Goal: Task Accomplishment & Management: Use online tool/utility

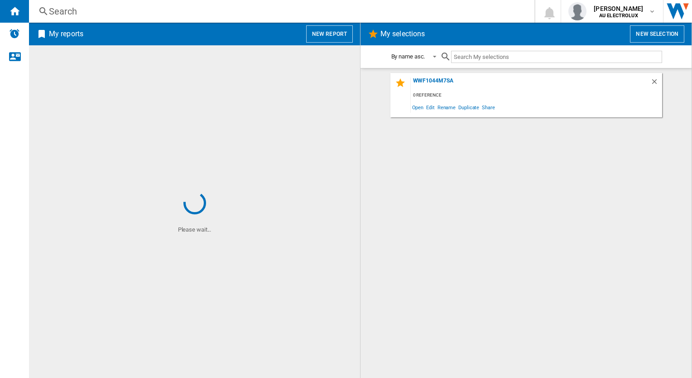
click at [178, 150] on span at bounding box center [194, 117] width 331 height 144
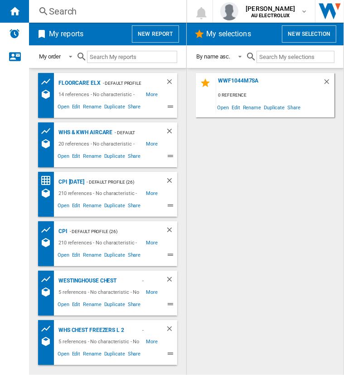
click at [163, 33] on button "New report" at bounding box center [155, 33] width 47 height 17
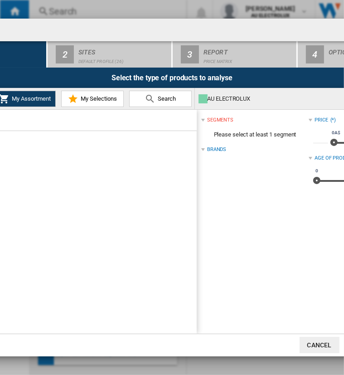
click at [157, 96] on span "Search" at bounding box center [165, 98] width 20 height 7
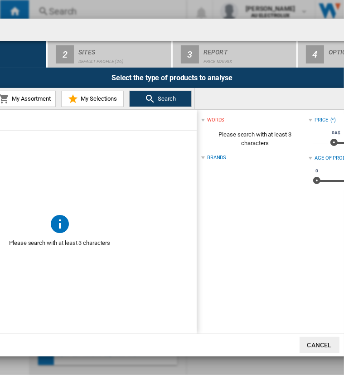
click at [47, 120] on input "text" at bounding box center [65, 120] width 254 height 7
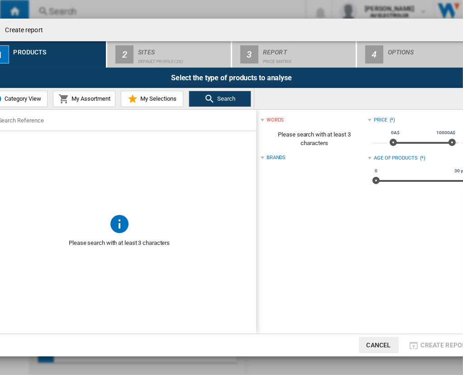
click at [21, 118] on input "text" at bounding box center [125, 120] width 254 height 7
paste input "WRI515SC"
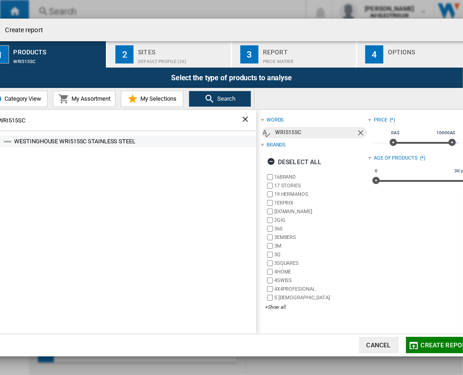
click at [41, 137] on div "WESTINGHOUSE WRI515SC STAINLESS STEEL" at bounding box center [134, 141] width 240 height 9
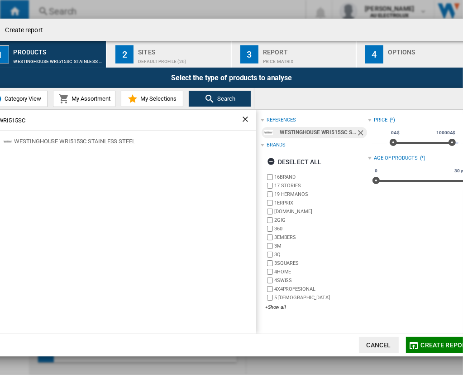
drag, startPoint x: 34, startPoint y: 121, endPoint x: -31, endPoint y: 132, distance: 66.1
click at [0, 132] on html "In order to access Insight, please log out and log in again OK NEW Search Searc…" at bounding box center [231, 187] width 463 height 375
paste input "25B"
click at [87, 146] on div "WESTINGHOUSE WRI525BC DARK STAINLESS STEEL" at bounding box center [122, 141] width 268 height 12
drag, startPoint x: 70, startPoint y: 119, endPoint x: -39, endPoint y: 120, distance: 109.1
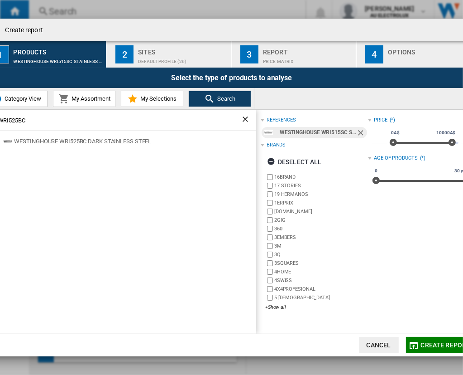
click at [0, 120] on html "In order to access Insight, please log out and log in again OK NEW Search Searc…" at bounding box center [231, 187] width 463 height 375
paste input "ERI655DSE"
click at [123, 143] on div "ELECTROLUX ERI655DSE DARK STAINLESS STEEL" at bounding box center [134, 141] width 240 height 9
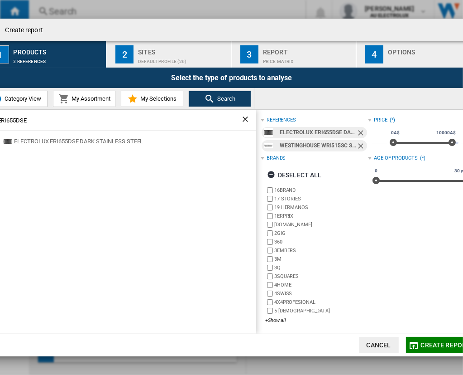
drag, startPoint x: 34, startPoint y: 120, endPoint x: -24, endPoint y: 127, distance: 58.9
click at [0, 127] on html "In order to access Insight, please log out and log in again OK NEW Search Searc…" at bounding box center [231, 187] width 463 height 375
paste input "WRI525BC"
click at [159, 142] on div "WESTINGHOUSE WRI525BC DARK STAINLESS STEEL" at bounding box center [134, 141] width 240 height 9
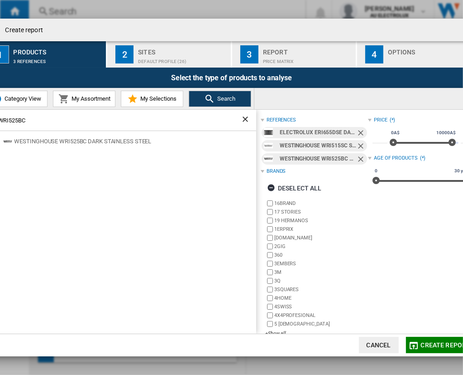
drag, startPoint x: 77, startPoint y: 124, endPoint x: -16, endPoint y: 127, distance: 92.9
click at [0, 127] on html "In order to access Insight, please log out and log in again OK NEW Search Searc…" at bounding box center [231, 187] width 463 height 375
paste input "FE542SCB"
click at [50, 142] on div "WESTINGHOUSE WFE542SCB STAINLESS STEEL" at bounding box center [134, 141] width 240 height 9
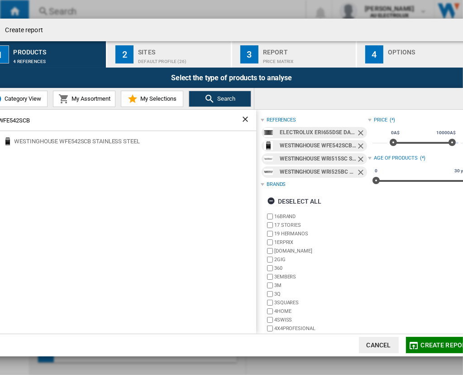
click at [54, 127] on div "WFE542SCB" at bounding box center [120, 120] width 274 height 21
drag, startPoint x: 49, startPoint y: 122, endPoint x: -22, endPoint y: 113, distance: 71.7
click at [0, 113] on html "In order to access Insight, please log out and log in again OK NEW Search Searc…" at bounding box center [231, 187] width 463 height 375
paste input "LE532WC"
click at [80, 138] on div "WESTINGHOUSE WLE532WC WHITE" at bounding box center [134, 141] width 240 height 9
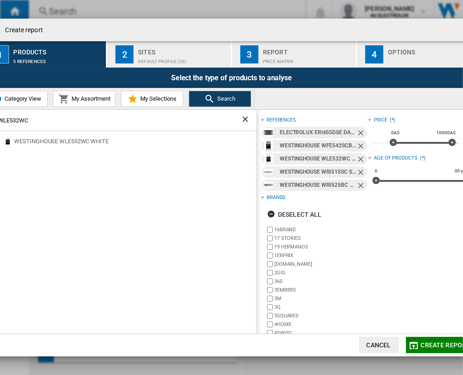
click at [47, 124] on div "WLE532WC" at bounding box center [120, 120] width 274 height 21
drag, startPoint x: 33, startPoint y: 121, endPoint x: -27, endPoint y: 120, distance: 59.8
click at [0, 120] on html "In order to access Insight, please log out and log in again OK NEW Search Searc…" at bounding box center [231, 187] width 463 height 375
paste input "43"
click at [91, 139] on div "WESTINGHOUSE WLE543WCB WHITE" at bounding box center [134, 141] width 240 height 9
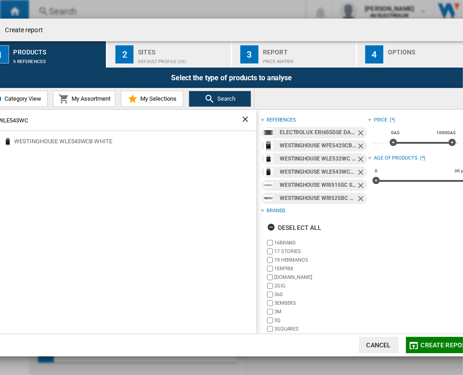
click at [33, 114] on div "WLE543WC" at bounding box center [120, 120] width 274 height 21
drag, startPoint x: 34, startPoint y: 117, endPoint x: -21, endPoint y: 115, distance: 55.8
click at [0, 115] on html "In order to access Insight, please log out and log in again OK NEW Search Searc…" at bounding box center [231, 187] width 463 height 375
paste input "CHC642BB"
click at [38, 141] on div "CHEF CHC642BB BLACK" at bounding box center [134, 141] width 240 height 9
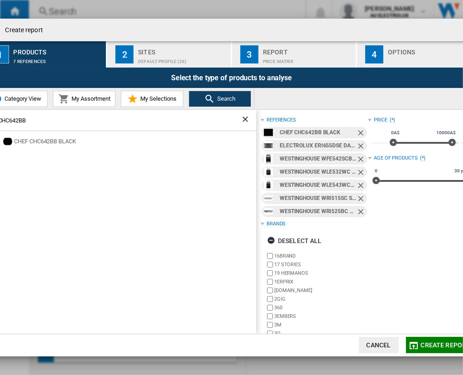
click at [42, 125] on div "CHC642BB" at bounding box center [120, 120] width 274 height 21
drag, startPoint x: 37, startPoint y: 119, endPoint x: -22, endPoint y: 113, distance: 59.1
click at [0, 113] on html "In order to access Insight, please log out and log in again OK NEW Search Searc…" at bounding box center [231, 187] width 463 height 375
paste input "[DATE]"
click at [62, 146] on div "CHEF CHC644BC BLACK" at bounding box center [122, 141] width 268 height 12
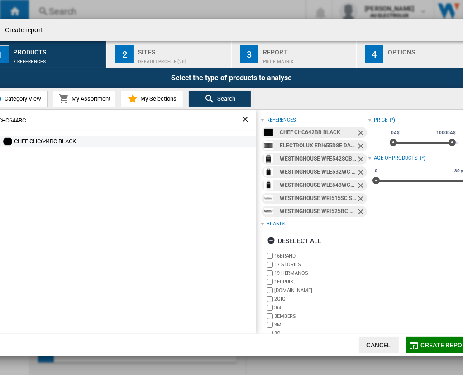
click at [50, 142] on div "CHEF CHC644BC BLACK" at bounding box center [134, 141] width 240 height 9
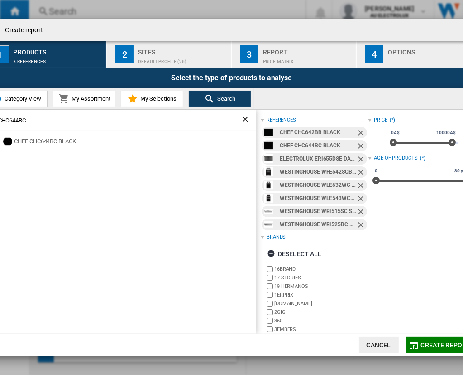
click at [46, 123] on input "CHC644BC" at bounding box center [119, 120] width 243 height 7
drag, startPoint x: 46, startPoint y: 123, endPoint x: -25, endPoint y: 110, distance: 72.7
click at [0, 110] on html "In order to access Insight, please log out and log in again OK NEW Search Searc…" at bounding box center [231, 187] width 463 height 375
paste input "WHC642"
click at [56, 144] on div "WESTINGHOUSE WHC642BC BLACK" at bounding box center [134, 141] width 240 height 9
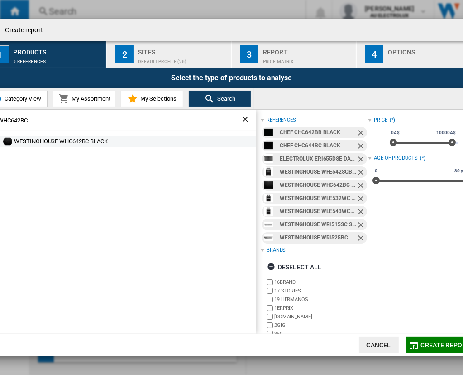
click at [56, 144] on div "WESTINGHOUSE WHC642BC BLACK" at bounding box center [134, 141] width 240 height 9
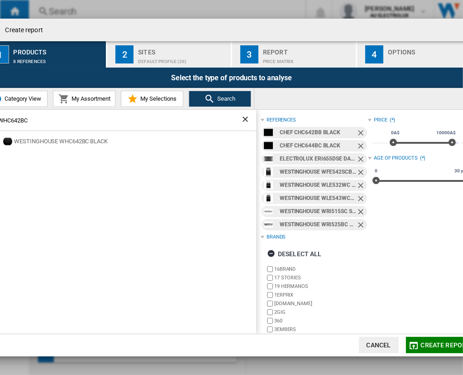
drag, startPoint x: 34, startPoint y: 119, endPoint x: -17, endPoint y: 118, distance: 50.7
click at [0, 118] on html "In order to access Insight, please log out and log in again OK NEW Search Searc…" at bounding box center [231, 187] width 463 height 375
paste input "3BE"
click at [38, 141] on div "WESTINGHOUSE WHC643BE BLACK" at bounding box center [134, 141] width 240 height 9
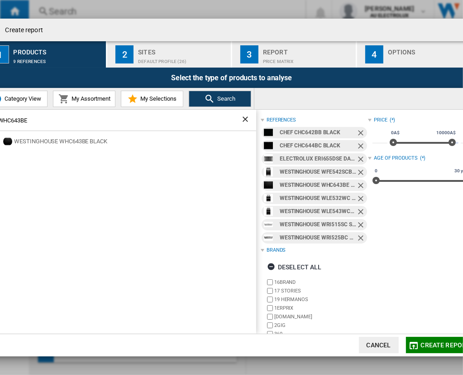
drag, startPoint x: 26, startPoint y: 119, endPoint x: -33, endPoint y: 111, distance: 59.4
click at [0, 111] on html "In order to access Insight, please log out and log in again OK NEW Search Searc…" at bounding box center [231, 187] width 463 height 375
drag, startPoint x: 31, startPoint y: 120, endPoint x: -30, endPoint y: 118, distance: 61.2
click at [0, 118] on html "In order to access Insight, please log out and log in again OK NEW Search Searc…" at bounding box center [231, 187] width 463 height 375
paste input "MB4425SC"
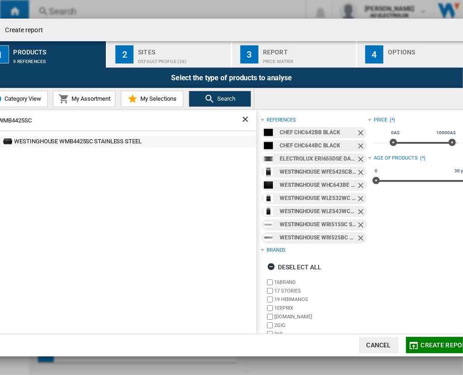
click at [53, 142] on div "WESTINGHOUSE WMB4425SC STAINLESS STEEL" at bounding box center [134, 141] width 240 height 9
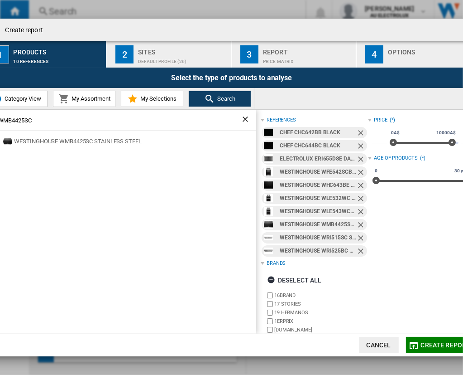
drag, startPoint x: 42, startPoint y: 119, endPoint x: -34, endPoint y: 115, distance: 76.2
click at [0, 115] on html "In order to access Insight, please log out and log in again OK NEW Search Searc…" at bounding box center [231, 187] width 463 height 375
paste input "D"
click at [56, 142] on div "WESTINGHOUSE WMB4425DSC DARK STAINLESS STEEL" at bounding box center [134, 141] width 240 height 9
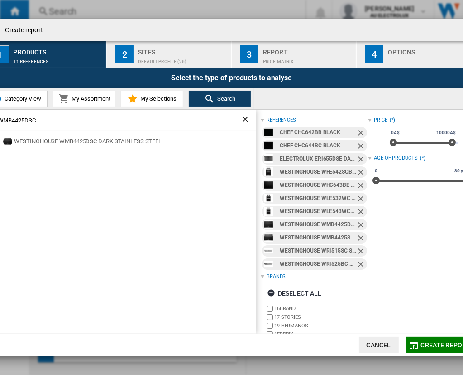
drag, startPoint x: 63, startPoint y: 118, endPoint x: -31, endPoint y: 117, distance: 94.2
click at [0, 117] on html "In order to access Insight, please log out and log in again OK NEW Search Searc…" at bounding box center [231, 187] width 463 height 375
paste input "VEP6727DD"
click at [128, 142] on div "WESTINGHOUSE WVEP6727DD DARK STAINLESS STEEL" at bounding box center [134, 141] width 240 height 9
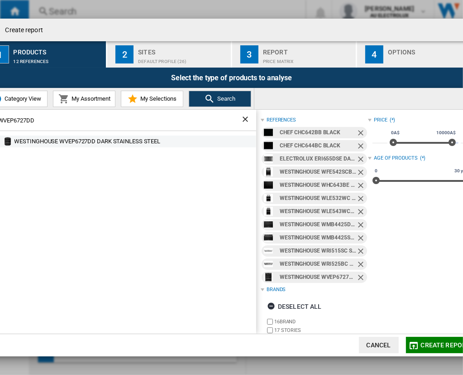
click at [128, 142] on div "WESTINGHOUSE WVEP6727DD DARK STAINLESS STEEL" at bounding box center [134, 141] width 240 height 9
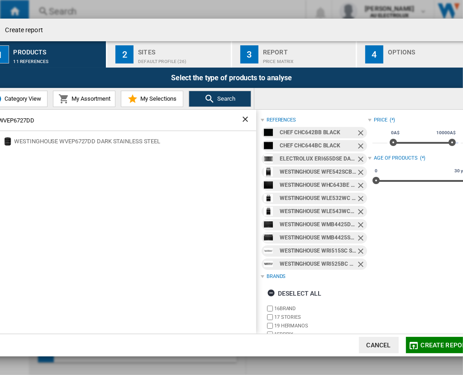
drag, startPoint x: 83, startPoint y: 116, endPoint x: -33, endPoint y: 129, distance: 116.6
click at [0, 129] on html "In order to access Insight, please log out and log in again OK NEW Search Searc…" at bounding box center [231, 187] width 463 height 375
paste input "EVEP626DSE"
click at [89, 141] on div "ELECTROLUX EVEP626DSE BLACK" at bounding box center [134, 141] width 240 height 9
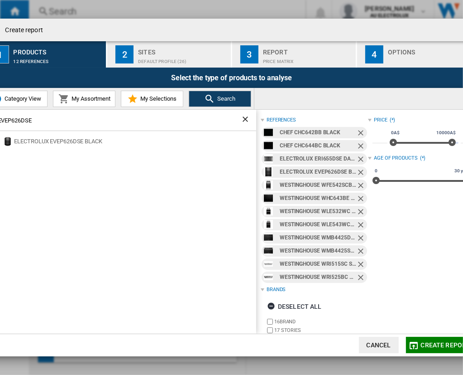
drag, startPoint x: 40, startPoint y: 118, endPoint x: -31, endPoint y: 120, distance: 71.6
click at [0, 120] on html "In order to access Insight, please log out and log in again OK NEW Search Searc…" at bounding box center [231, 187] width 463 height 375
paste input "WVE6526DD"
click at [105, 141] on div "WESTINGHOUSE WVE6526DD DARK STAINLESS STEEL" at bounding box center [134, 141] width 240 height 9
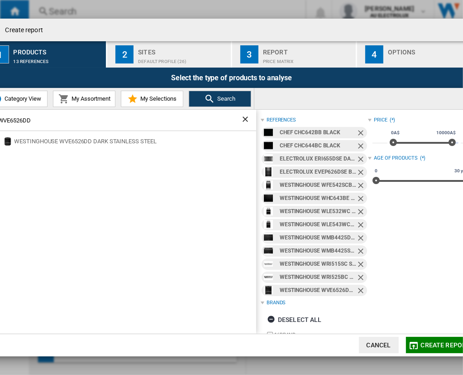
drag, startPoint x: 41, startPoint y: 120, endPoint x: -42, endPoint y: 120, distance: 82.9
click at [0, 120] on html "In order to access Insight, please log out and log in again OK NEW Search Searc…" at bounding box center [231, 187] width 463 height 375
paste input "CVE662SB"
click at [207, 156] on span at bounding box center [120, 170] width 274 height 79
click at [91, 141] on div "CHEF CVE662SB STAINLESS STEEL" at bounding box center [134, 141] width 240 height 9
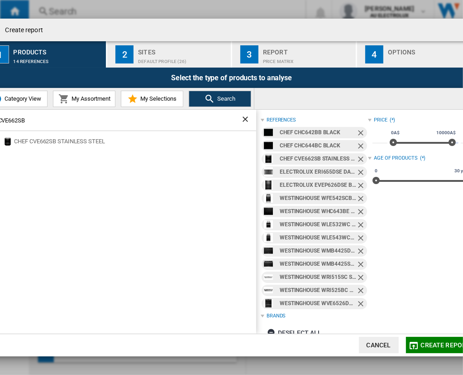
drag, startPoint x: 40, startPoint y: 120, endPoint x: -34, endPoint y: 114, distance: 73.6
click at [0, 114] on html "In order to access Insight, please log out and log in again OK NEW Search Searc…" at bounding box center [231, 187] width 463 height 375
paste input "WFE646DSC"
click at [54, 144] on div "WESTINGHOUSE WFE646DSCB DARK STAINLESS STEEL" at bounding box center [134, 141] width 240 height 9
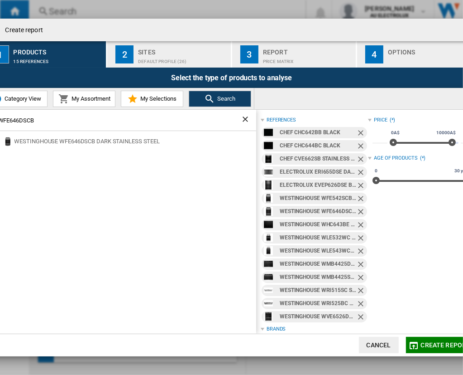
click at [59, 125] on div "WFE646DSCB" at bounding box center [120, 120] width 274 height 21
drag, startPoint x: 54, startPoint y: 121, endPoint x: -24, endPoint y: 118, distance: 78.4
click at [0, 118] on html "In order to access Insight, please log out and log in again OK NEW Search Searc…" at bounding box center [231, 187] width 463 height 375
paste input "2"
click at [105, 139] on div "WESTINGHOUSE WFE642SCB STAINLESS STEEL" at bounding box center [134, 141] width 240 height 9
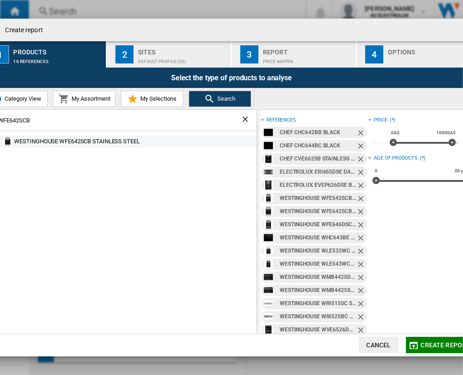
click at [42, 142] on div "WESTINGHOUSE WFE642SCB STAINLESS STEEL" at bounding box center [134, 141] width 240 height 9
drag, startPoint x: 62, startPoint y: 123, endPoint x: -3, endPoint y: 125, distance: 64.3
click at [0, 125] on html "In order to access Insight, please log out and log in again OK NEW Search Searc…" at bounding box center [231, 187] width 463 height 375
paste input "EFEP956DSE"
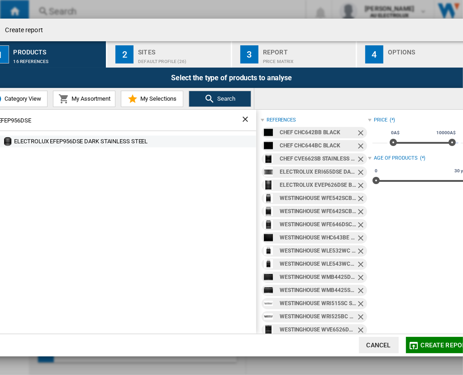
click at [88, 140] on div "ELECTROLUX EFEP956DSE DARK STAINLESS STEEL" at bounding box center [134, 141] width 240 height 9
click at [46, 147] on div "ELECTROLUX EFEP956DSE DARK STAINLESS STEEL" at bounding box center [122, 141] width 268 height 12
drag, startPoint x: 46, startPoint y: 147, endPoint x: 60, endPoint y: 143, distance: 14.2
click at [60, 143] on div "ELECTROLUX EFEP956DSE DARK STAINLESS STEEL" at bounding box center [134, 141] width 240 height 9
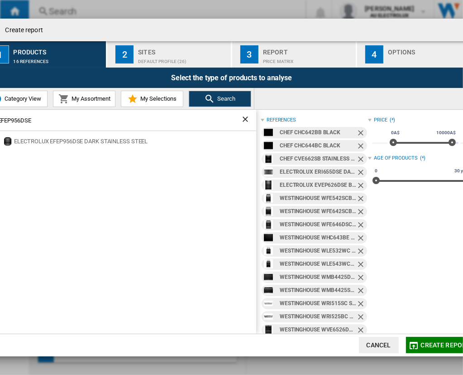
drag, startPoint x: 46, startPoint y: 119, endPoint x: -24, endPoint y: 119, distance: 70.2
click at [0, 119] on html "In order to access Insight, please log out and log in again OK NEW Search Searc…" at bounding box center [231, 187] width 463 height 375
paste input "CVE612DB"
click at [38, 143] on div "CHEF CVE612DB BLACK" at bounding box center [134, 141] width 240 height 9
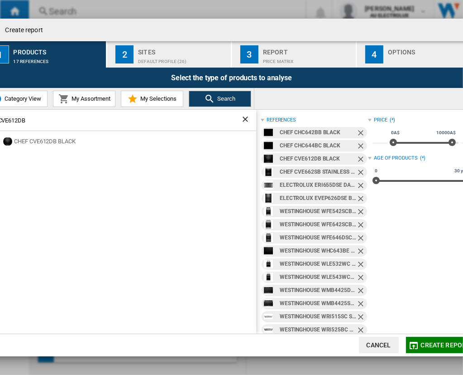
drag, startPoint x: 37, startPoint y: 117, endPoint x: -32, endPoint y: 124, distance: 69.7
click at [0, 124] on html "In order to access Insight, please log out and log in again OK NEW Search Searc…" at bounding box center [231, 187] width 463 height 375
paste input "4"
click at [44, 140] on div "CHEF CVE614DB BLACK" at bounding box center [134, 141] width 240 height 9
click at [33, 125] on div "CVE614DB" at bounding box center [120, 120] width 274 height 21
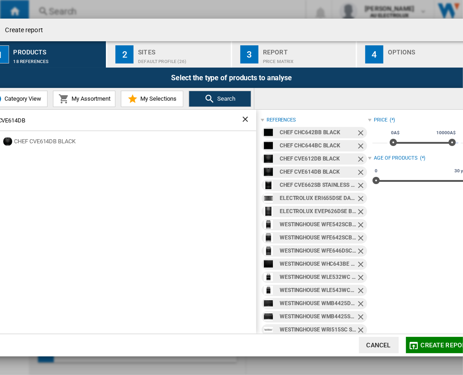
drag, startPoint x: 34, startPoint y: 119, endPoint x: -21, endPoint y: 119, distance: 55.7
click at [0, 119] on html "In order to access Insight, please log out and log in again OK NEW Search Searc…" at bounding box center [231, 187] width 463 height 375
paste input "2S"
click at [78, 140] on div "CHEF CVE612SB STAINLESS STEEL" at bounding box center [134, 141] width 240 height 9
drag, startPoint x: 37, startPoint y: 120, endPoint x: -31, endPoint y: 117, distance: 67.5
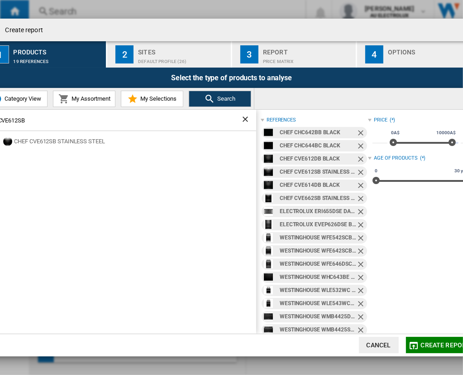
click at [0, 117] on html "In order to access Insight, please log out and log in again OK NEW Search Searc…" at bounding box center [231, 187] width 463 height 375
paste input "HG644DC"
click at [56, 139] on div "CHEF CHG644DC BLACK" at bounding box center [134, 141] width 240 height 9
drag, startPoint x: 42, startPoint y: 117, endPoint x: -35, endPoint y: 112, distance: 76.7
click at [0, 112] on html "In order to access Insight, please log out and log in again OK NEW Search Searc…" at bounding box center [231, 187] width 463 height 375
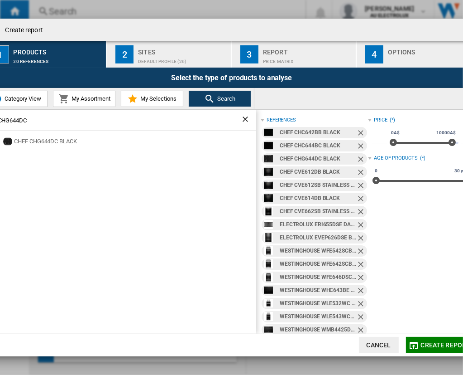
paste input "S"
click at [65, 138] on div "CHEF CHG644SC STAINLESS STEEL" at bounding box center [134, 141] width 240 height 9
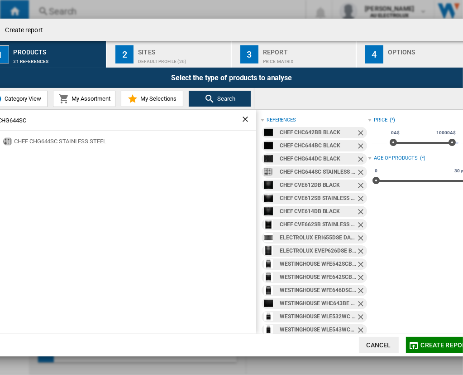
drag, startPoint x: 28, startPoint y: 118, endPoint x: -24, endPoint y: 118, distance: 51.2
click at [0, 118] on html "In order to access Insight, please log out and log in again OK NEW Search Searc…" at bounding box center [231, 187] width 463 height 375
paste input "2"
click at [34, 139] on div "CHEF CHG642SC STAINLESS STEEL" at bounding box center [134, 141] width 240 height 9
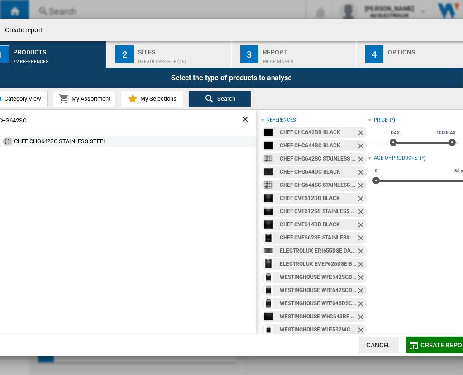
click at [61, 139] on div "CHEF CHG642SC STAINLESS STEEL" at bounding box center [134, 141] width 240 height 9
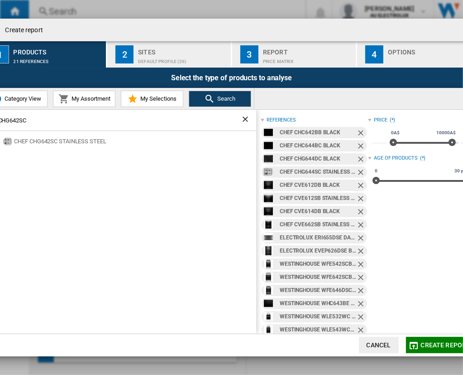
drag, startPoint x: 32, startPoint y: 121, endPoint x: -30, endPoint y: 125, distance: 62.2
click at [0, 125] on html "In order to access Insight, please log out and log in again OK NEW Search Searc…" at bounding box center [231, 187] width 463 height 375
paste input "WHG644"
click at [245, 103] on button "Search" at bounding box center [220, 99] width 62 height 16
click at [138, 143] on div "WESTINGHOUSE WHG644SC STAINLESS STEEL" at bounding box center [134, 141] width 240 height 9
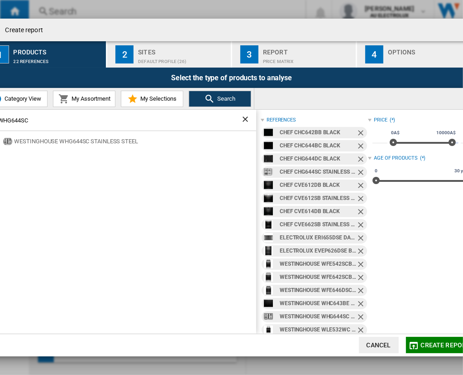
drag, startPoint x: 60, startPoint y: 120, endPoint x: -39, endPoint y: 119, distance: 98.7
click at [0, 119] on html "In order to access Insight, please log out and log in again OK NEW Search Searc…" at bounding box center [231, 187] width 463 height 375
paste input "39BD"
type input "WHG639BD"
